Goal: Task Accomplishment & Management: Manage account settings

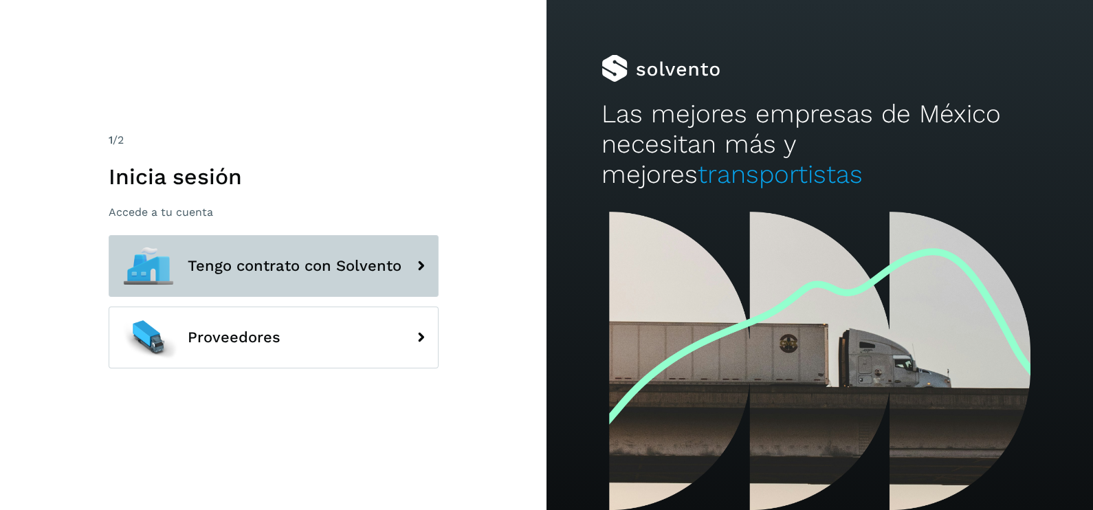
click at [146, 248] on div at bounding box center [148, 266] width 62 height 62
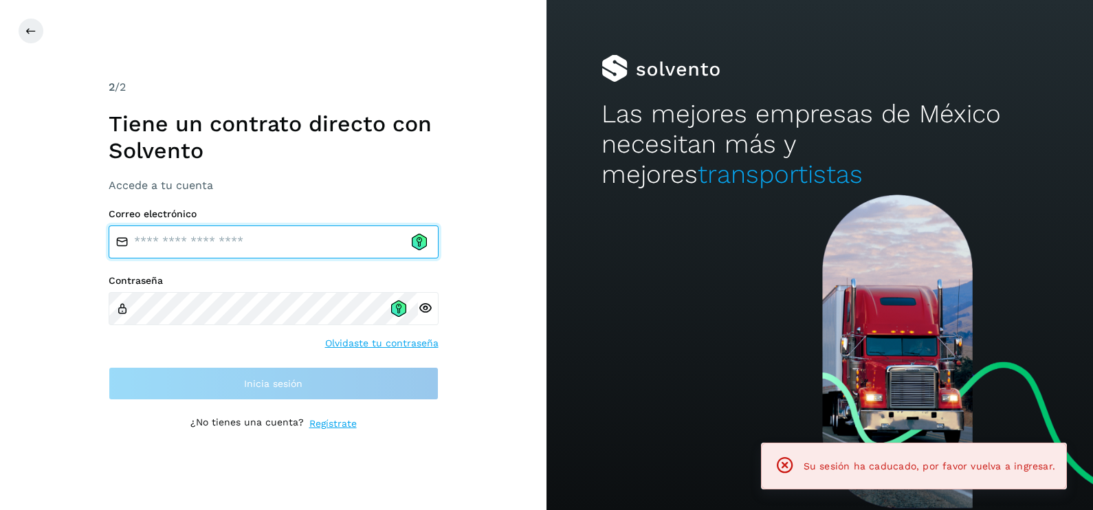
type input "**********"
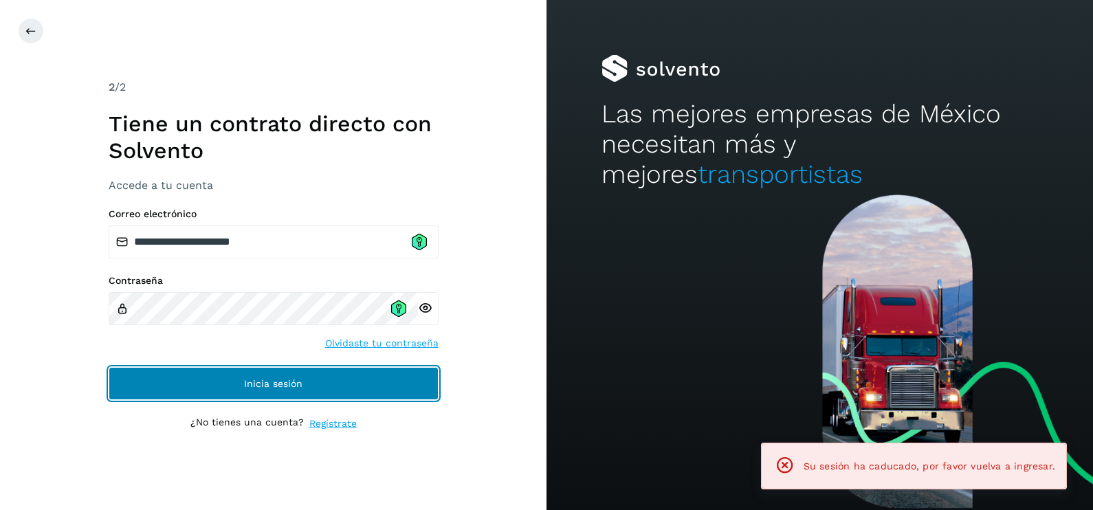
click at [352, 386] on button "Inicia sesión" at bounding box center [274, 383] width 330 height 33
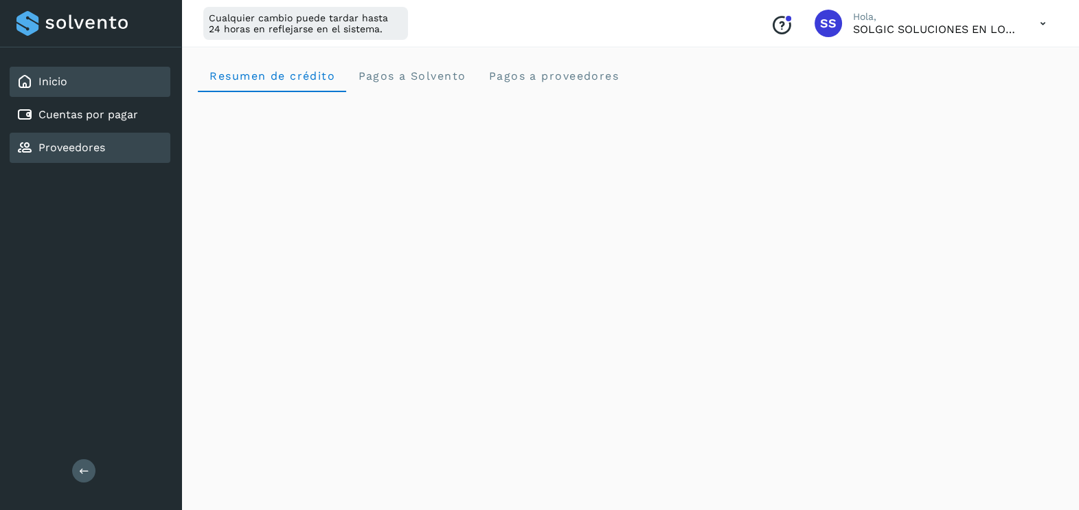
click at [65, 148] on link "Proveedores" at bounding box center [71, 147] width 67 height 13
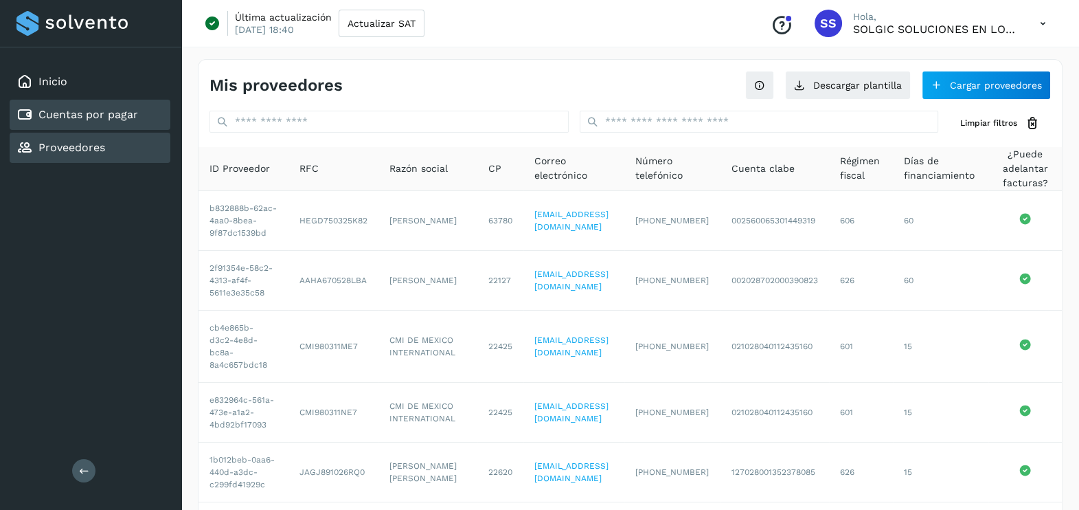
click at [104, 110] on link "Cuentas por pagar" at bounding box center [88, 114] width 100 height 13
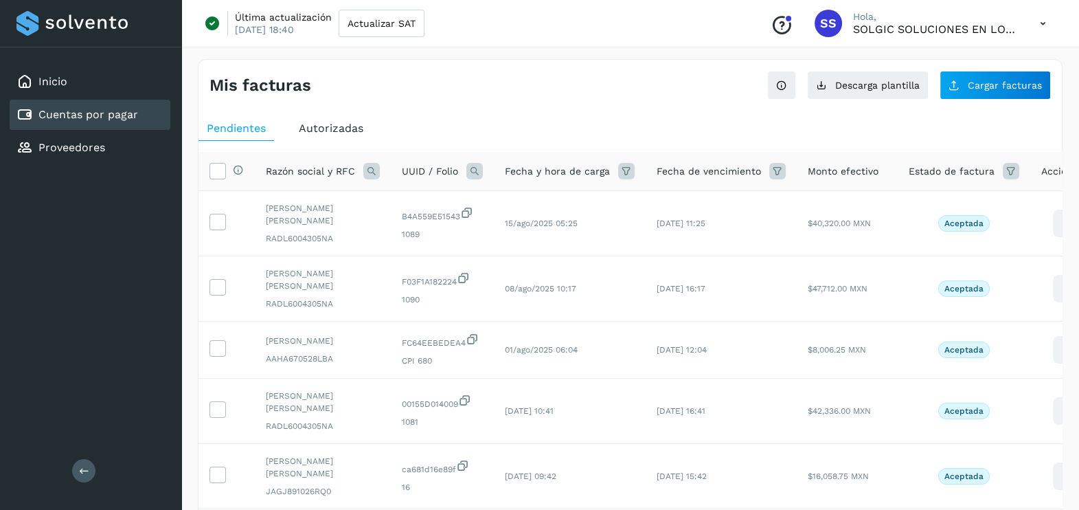
click at [330, 127] on span "Autorizadas" at bounding box center [331, 128] width 65 height 13
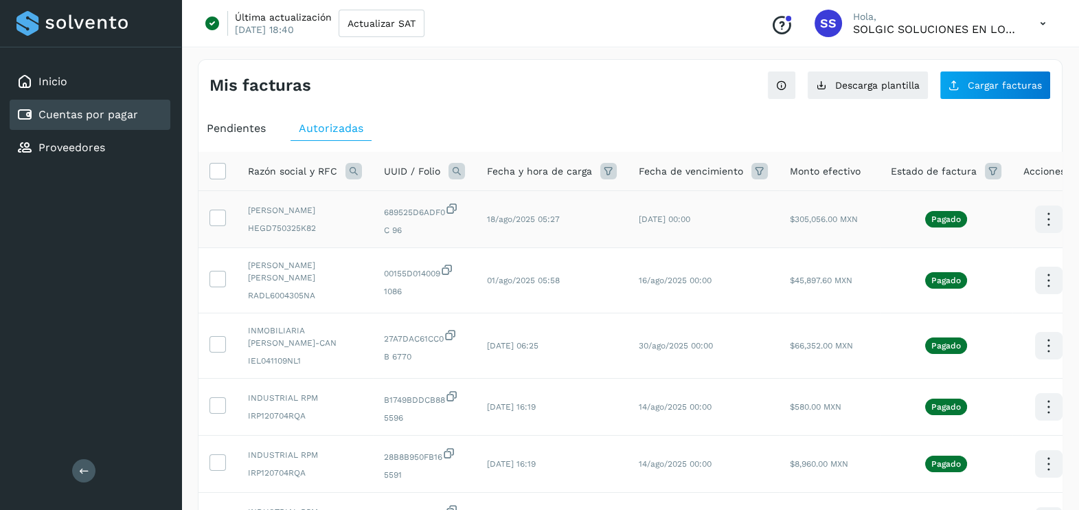
click at [934, 224] on p "Pagado" at bounding box center [947, 219] width 30 height 10
click at [1039, 220] on icon at bounding box center [1049, 219] width 32 height 32
click at [953, 185] on button "Ver Detalle" at bounding box center [981, 179] width 164 height 27
click at [1038, 223] on icon at bounding box center [1049, 219] width 32 height 32
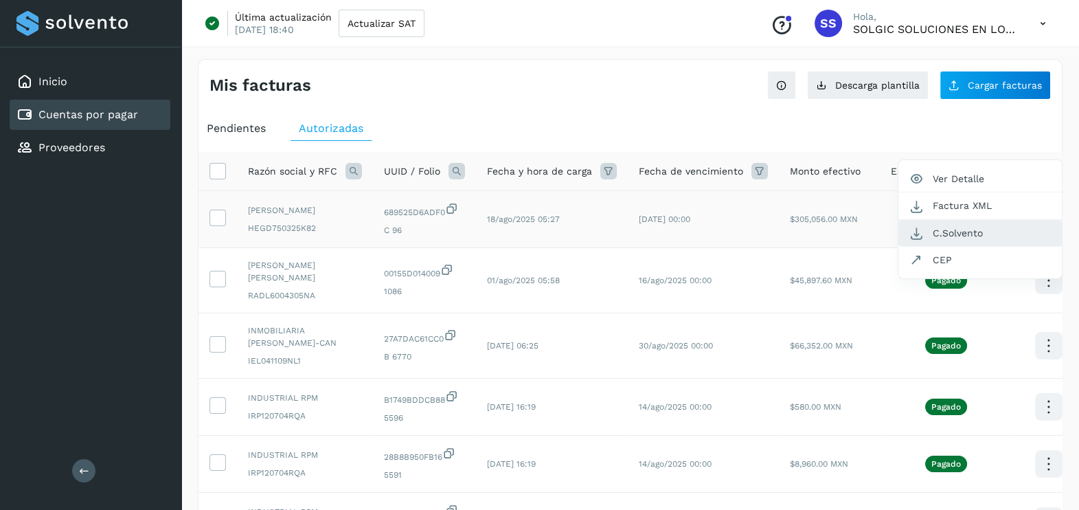
click at [962, 230] on button "C.Solvento" at bounding box center [981, 233] width 164 height 27
